Goal: Find specific page/section: Find specific page/section

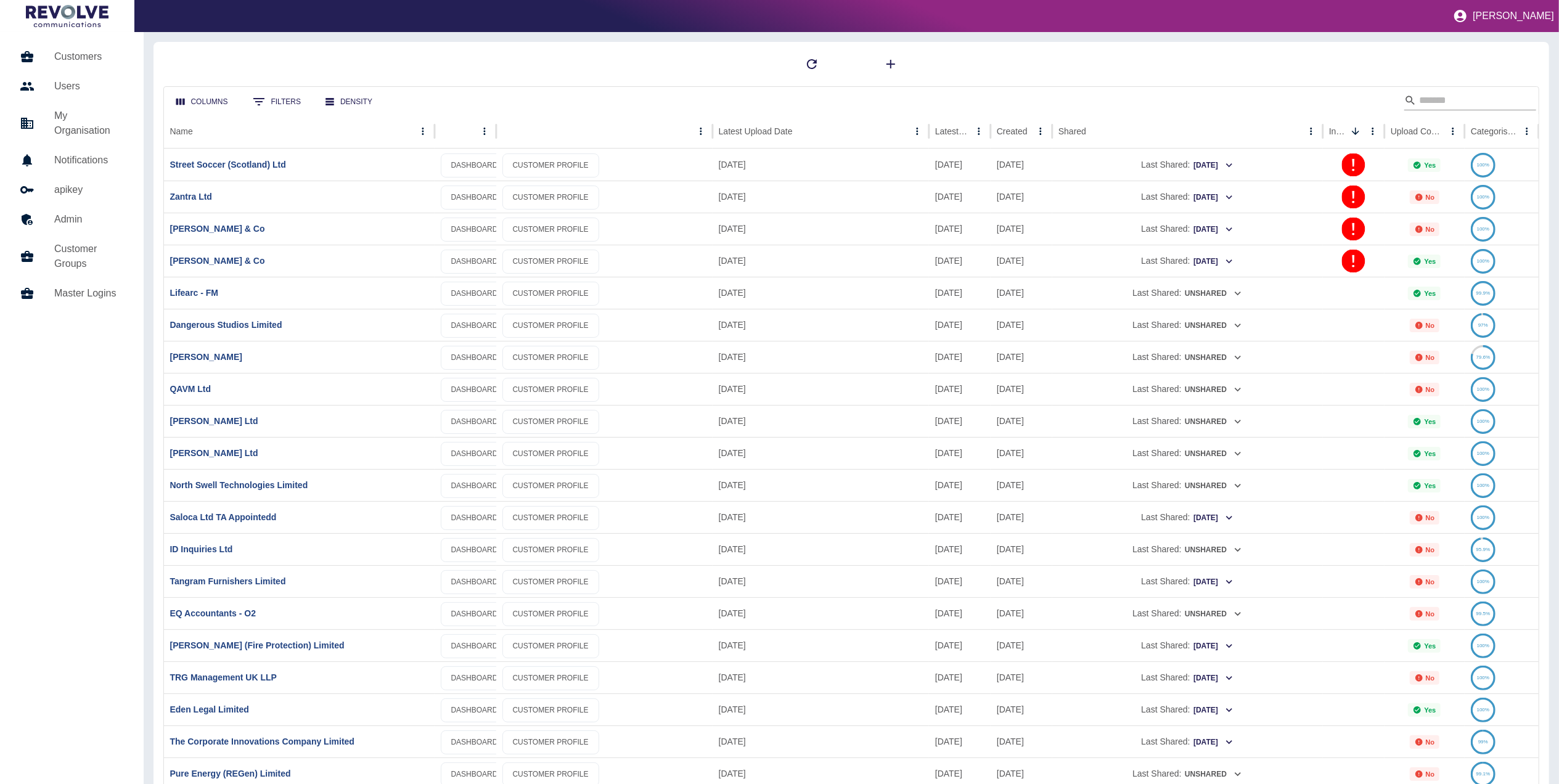
click at [1467, 100] on input "Search" at bounding box center [1469, 100] width 99 height 19
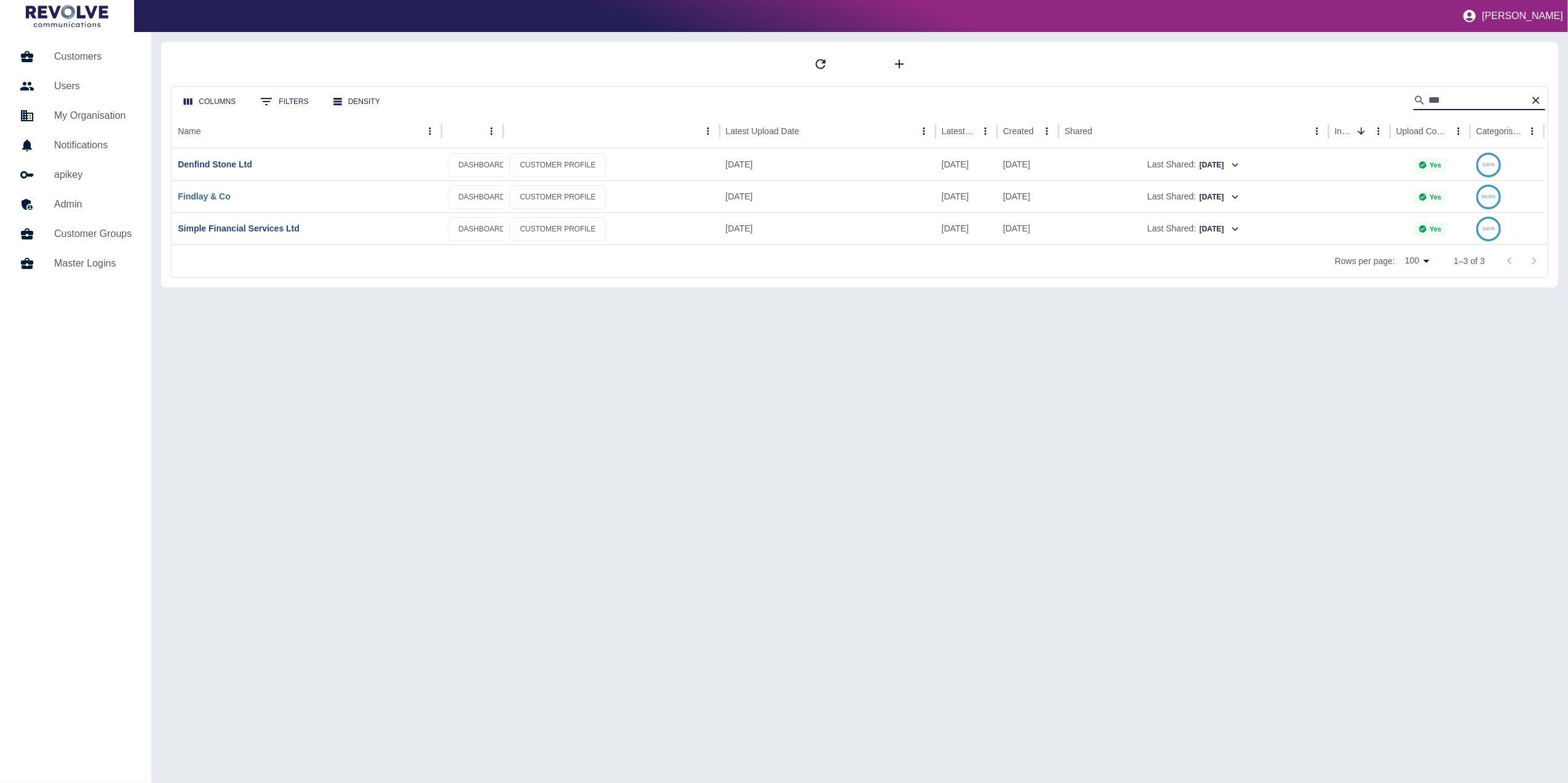
type input "***"
click at [225, 192] on link "Findlay & Co" at bounding box center [204, 197] width 53 height 10
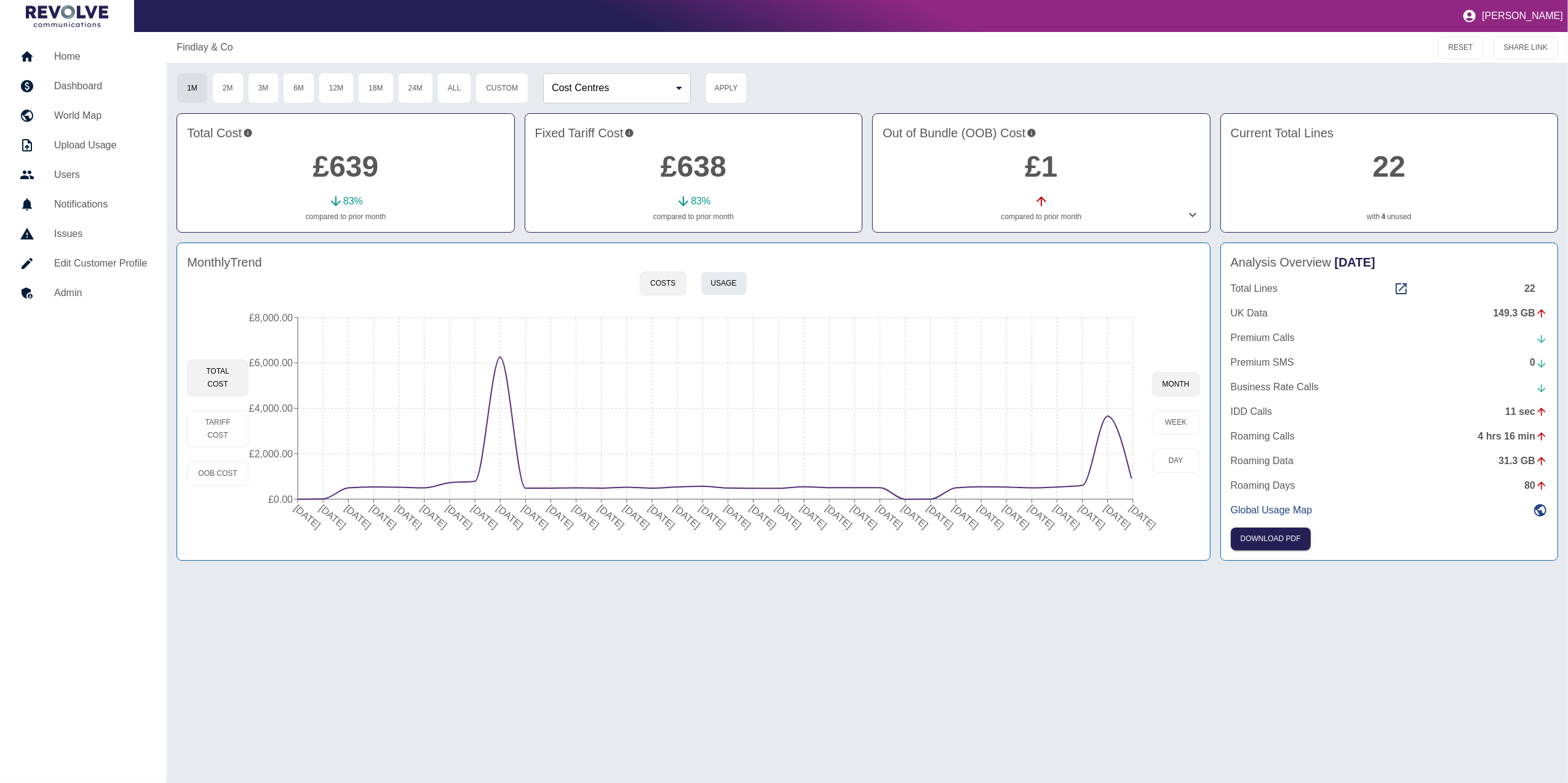
click at [718, 279] on button "Usage" at bounding box center [724, 283] width 46 height 24
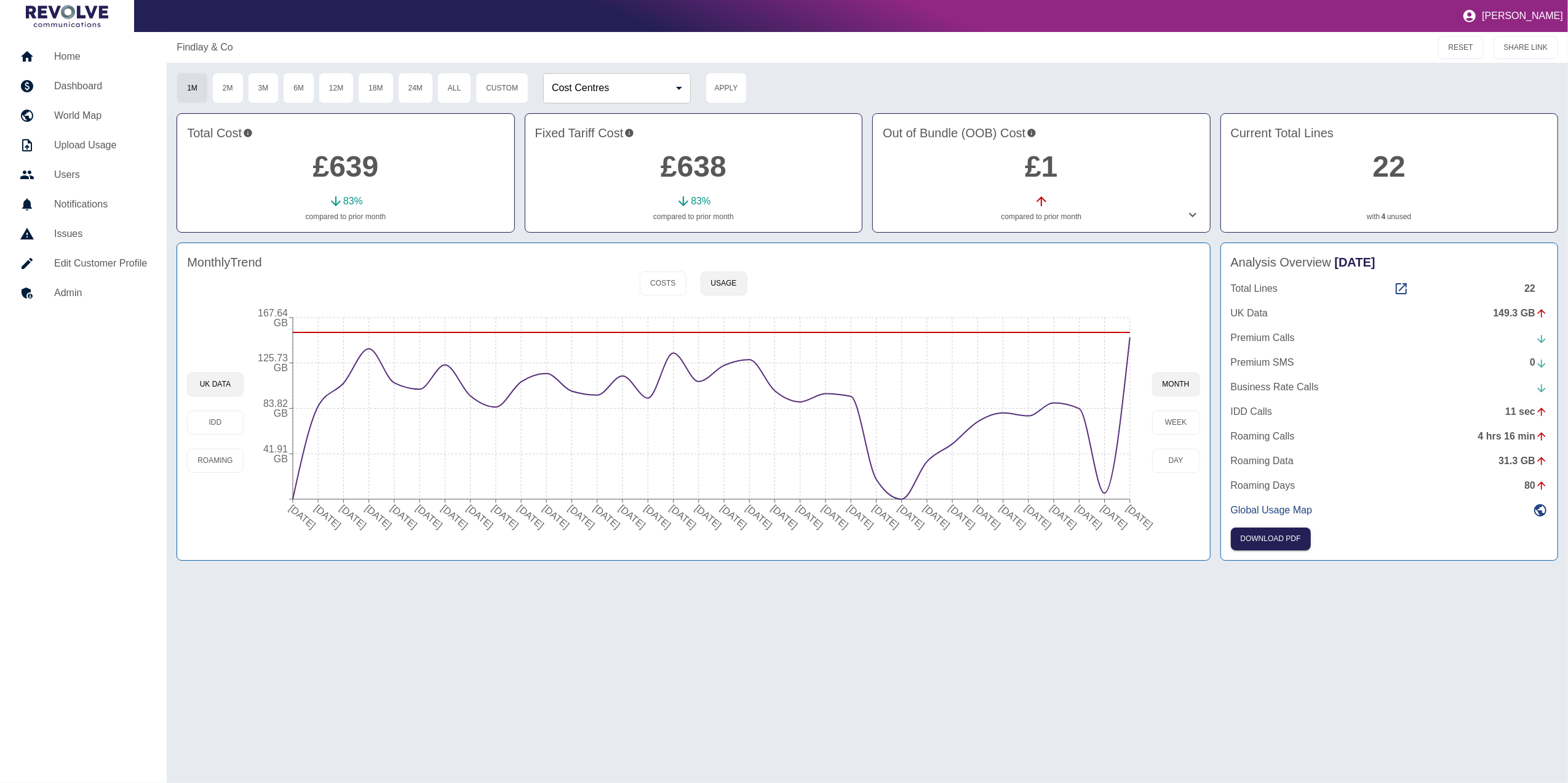
click at [79, 32] on nav "Home Dashboard World Map Upload Usage Users Notifications Issues Edit Customer …" at bounding box center [83, 407] width 167 height 751
click at [75, 53] on h5 "Home" at bounding box center [101, 56] width 93 height 15
